Goal: Check status: Check status

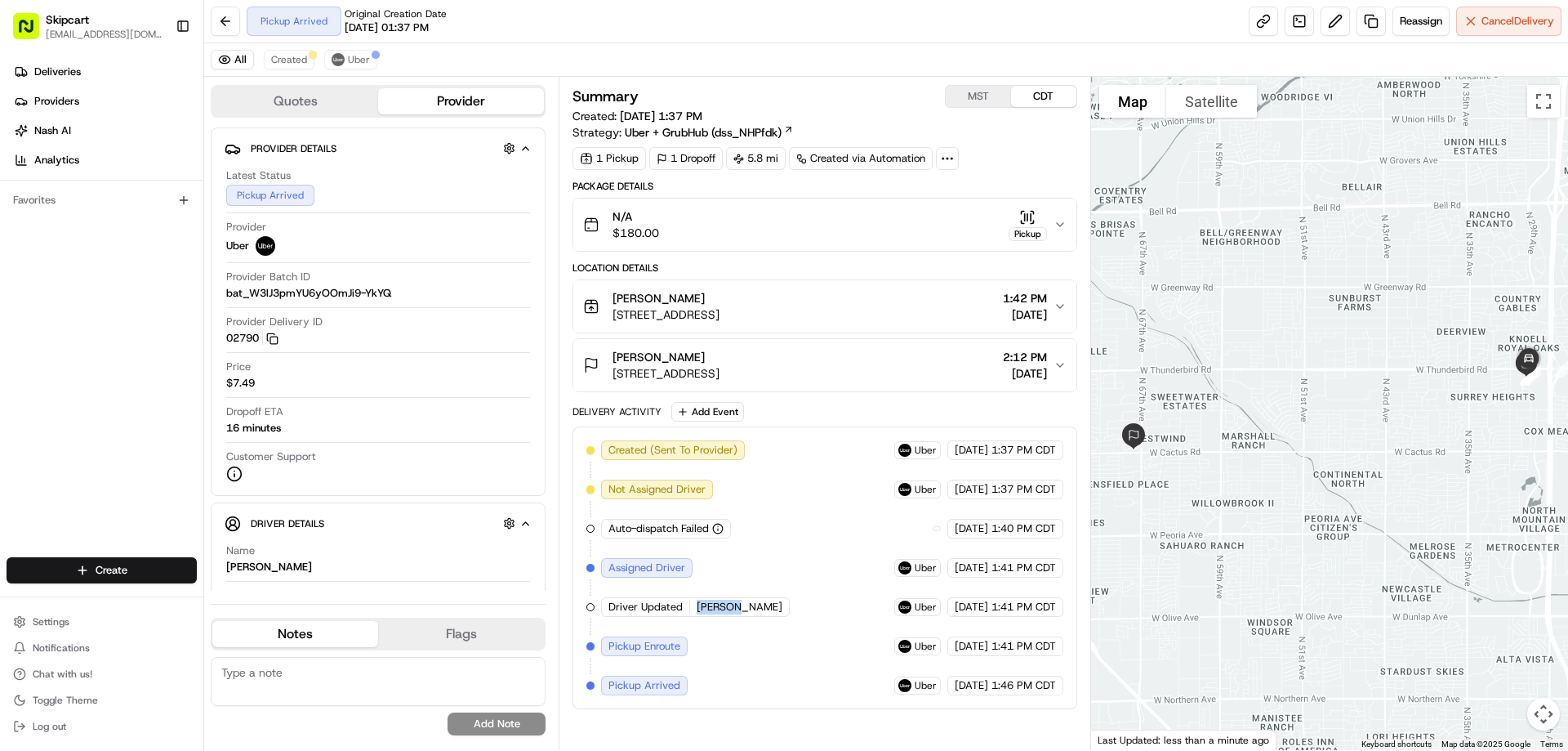
drag, startPoint x: 695, startPoint y: 600, endPoint x: 779, endPoint y: 613, distance: 85.0
click at [779, 613] on div "Created (Sent To Provider) Uber [DATE] 1:37 PM CDT Not Assigned Driver Uber [DA…" at bounding box center [824, 568] width 476 height 255
copy span "[PERSON_NAME]"
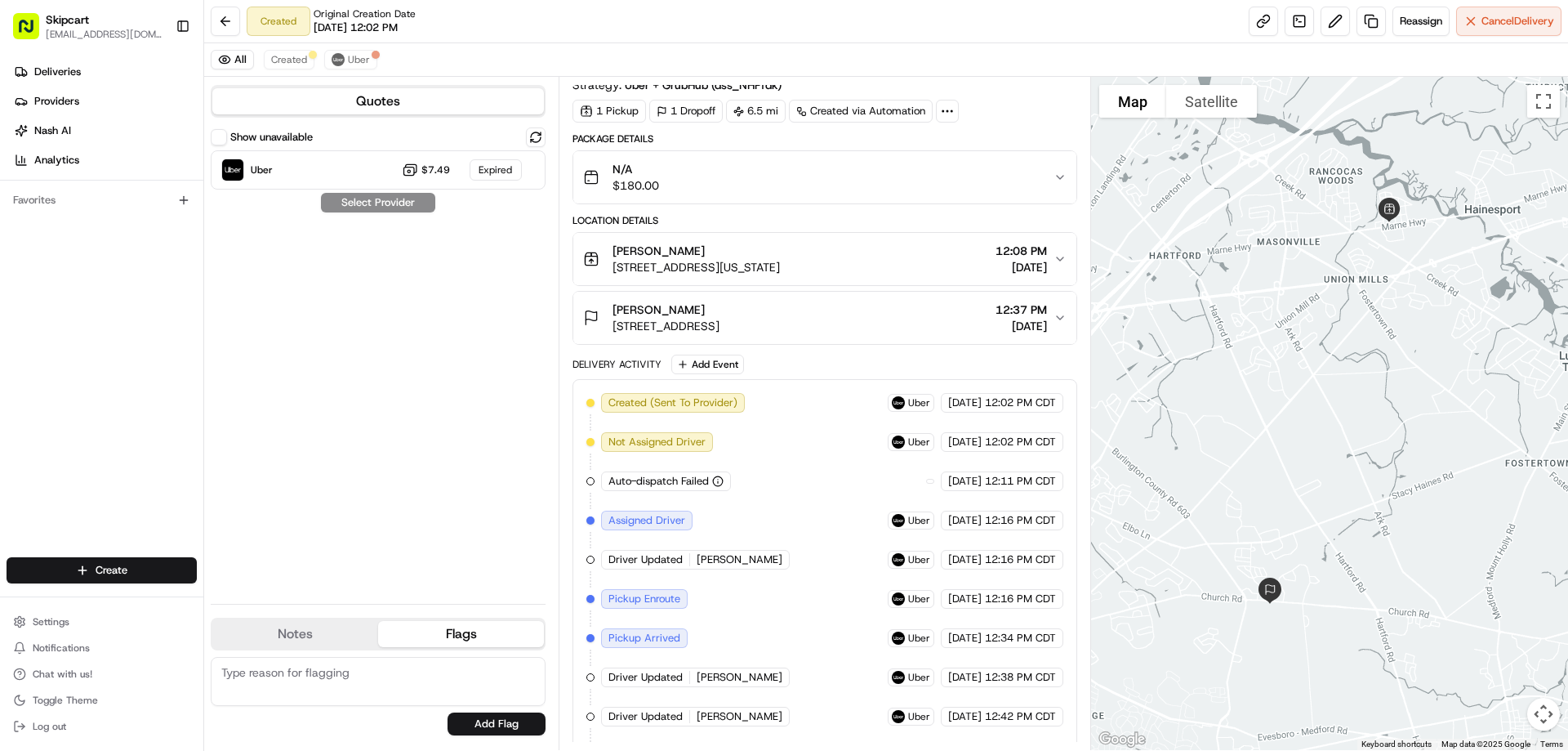
scroll to position [85, 0]
